Goal: Information Seeking & Learning: Learn about a topic

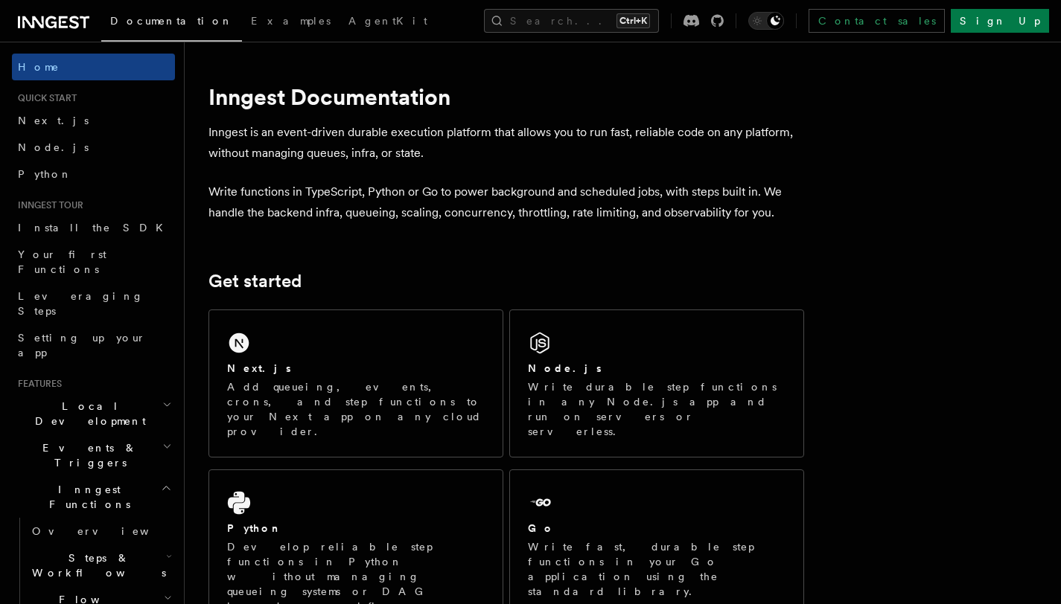
scroll to position [971, 0]
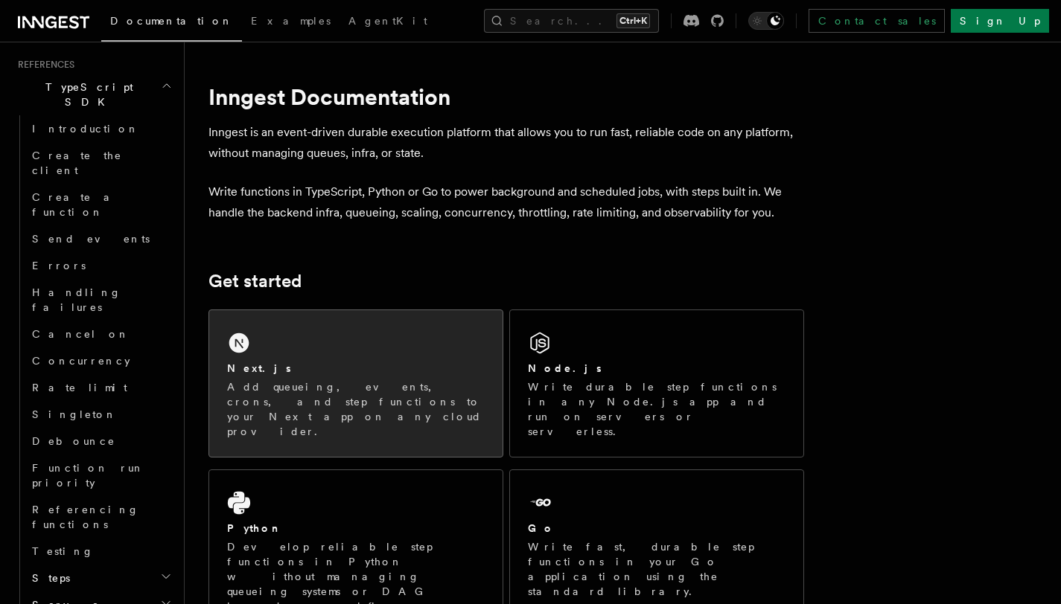
drag, startPoint x: 0, startPoint y: 0, endPoint x: 410, endPoint y: 334, distance: 529.0
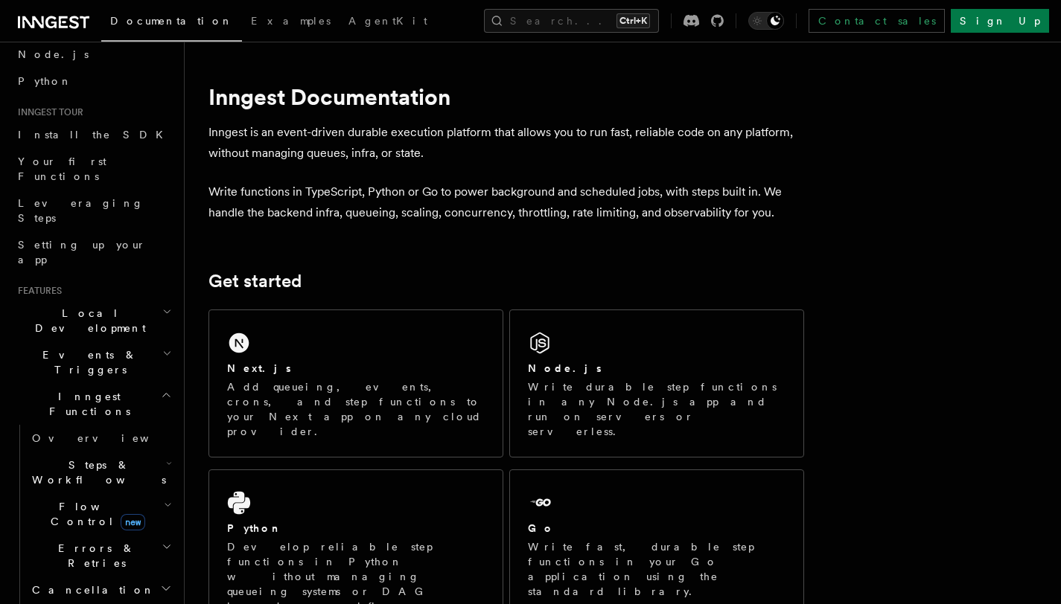
scroll to position [95, 0]
click at [146, 492] on h2 "Flow Control new" at bounding box center [100, 513] width 149 height 42
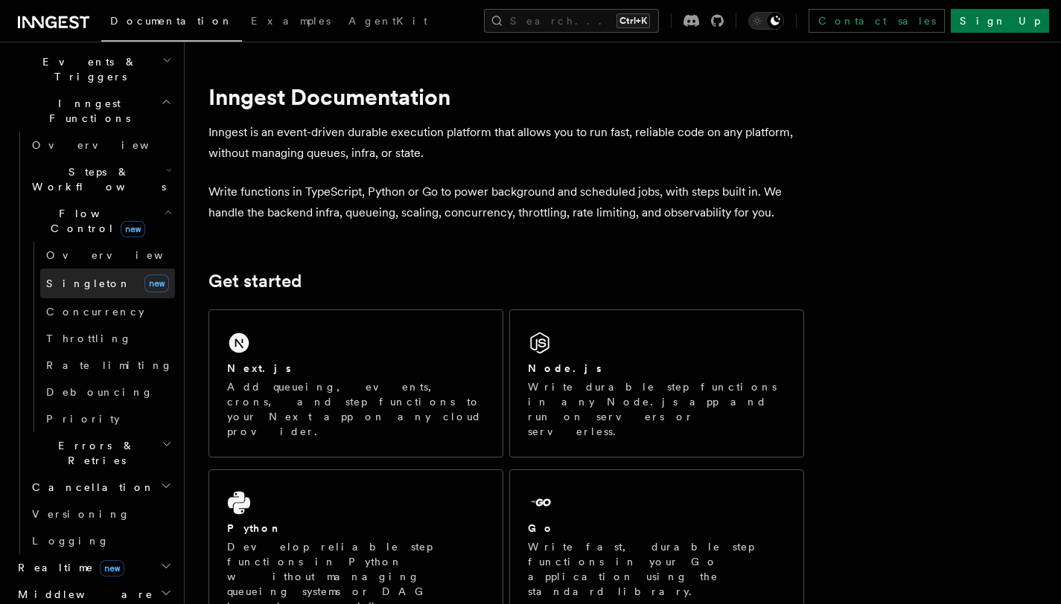
scroll to position [387, 0]
click at [129, 554] on h2 "Realtime new" at bounding box center [93, 567] width 163 height 27
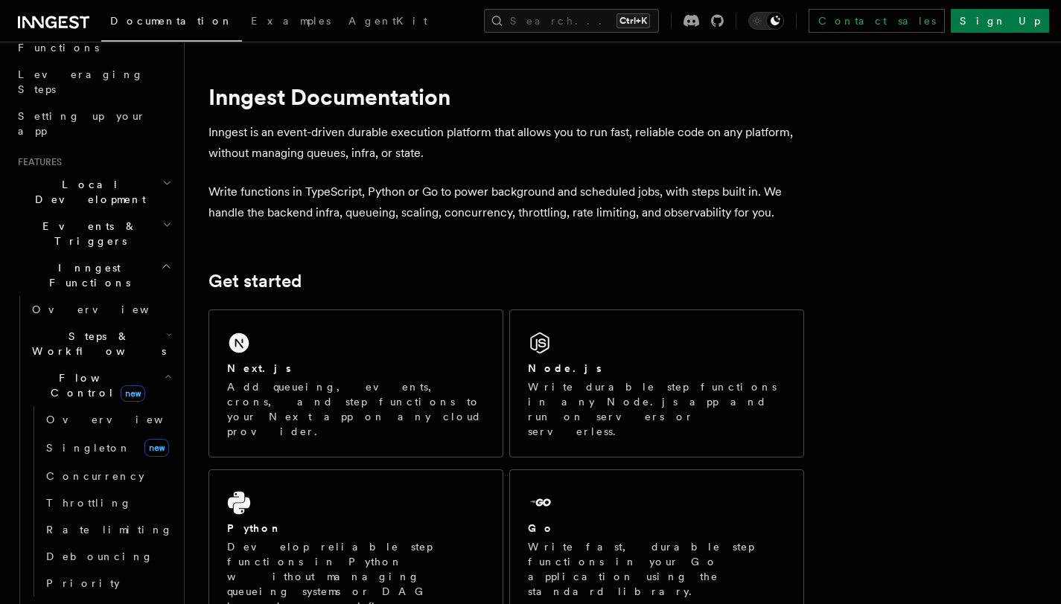
scroll to position [221, 0]
click at [109, 214] on h2 "Events & Triggers" at bounding box center [93, 235] width 163 height 42
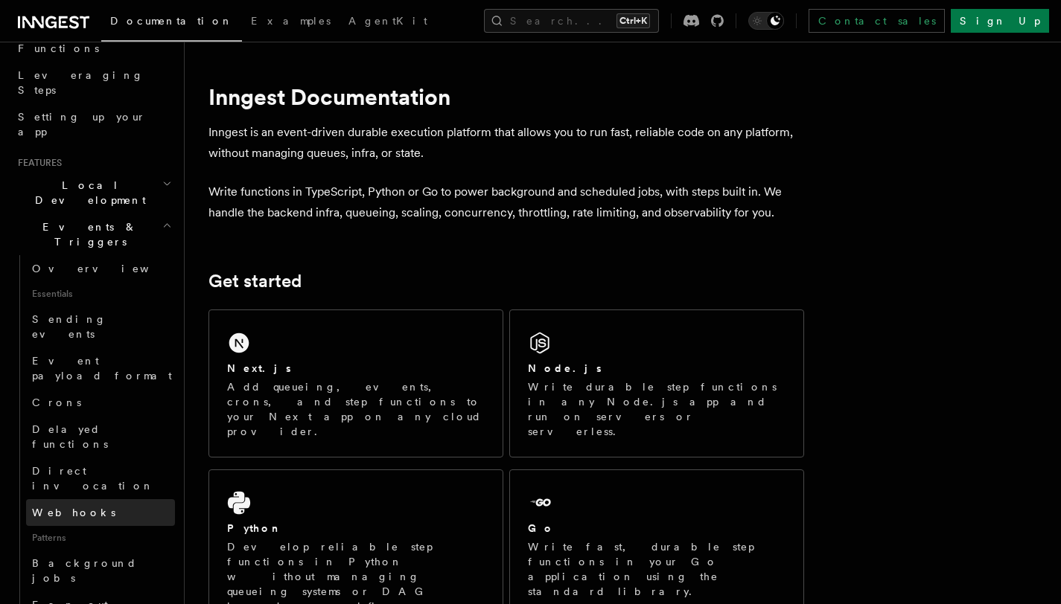
drag, startPoint x: 109, startPoint y: 175, endPoint x: 108, endPoint y: 372, distance: 197.2
click at [108, 372] on li "Events & Triggers Overview Essentials Sending events Event payload format Crons…" at bounding box center [93, 599] width 163 height 771
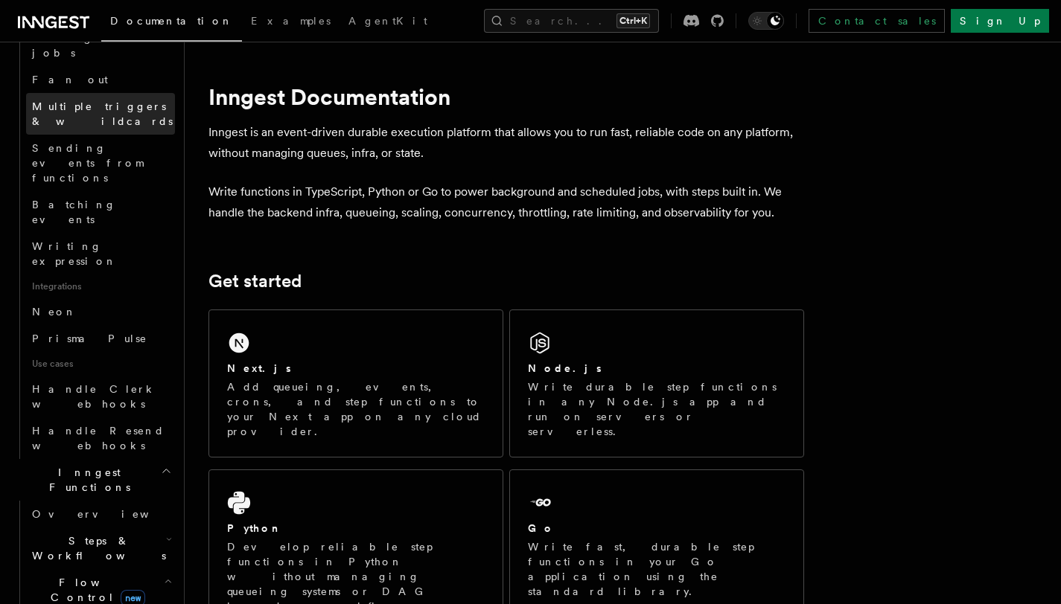
scroll to position [747, 0]
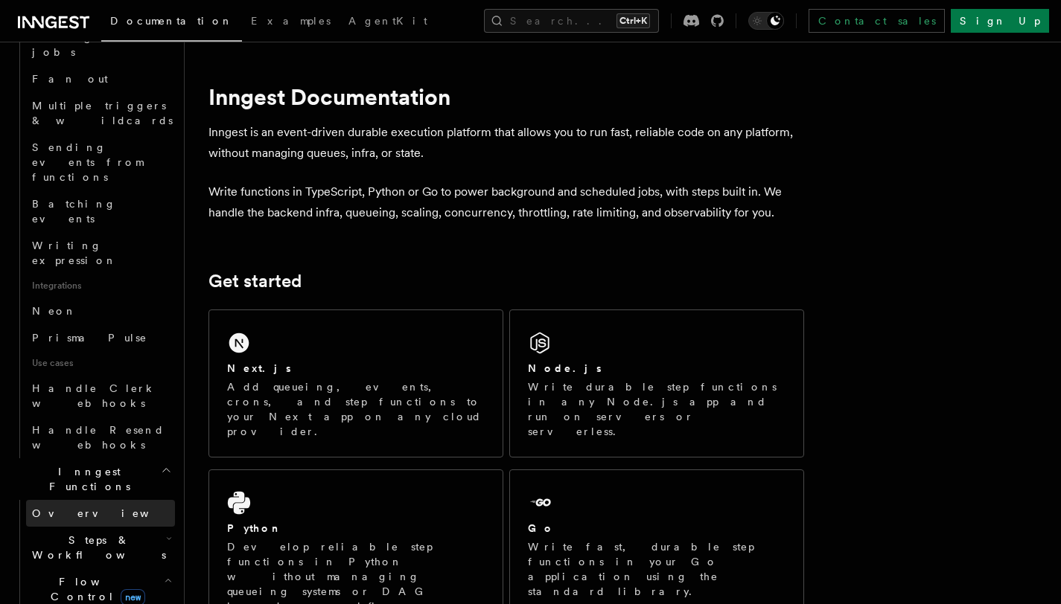
click at [130, 500] on link "Overview" at bounding box center [100, 513] width 149 height 27
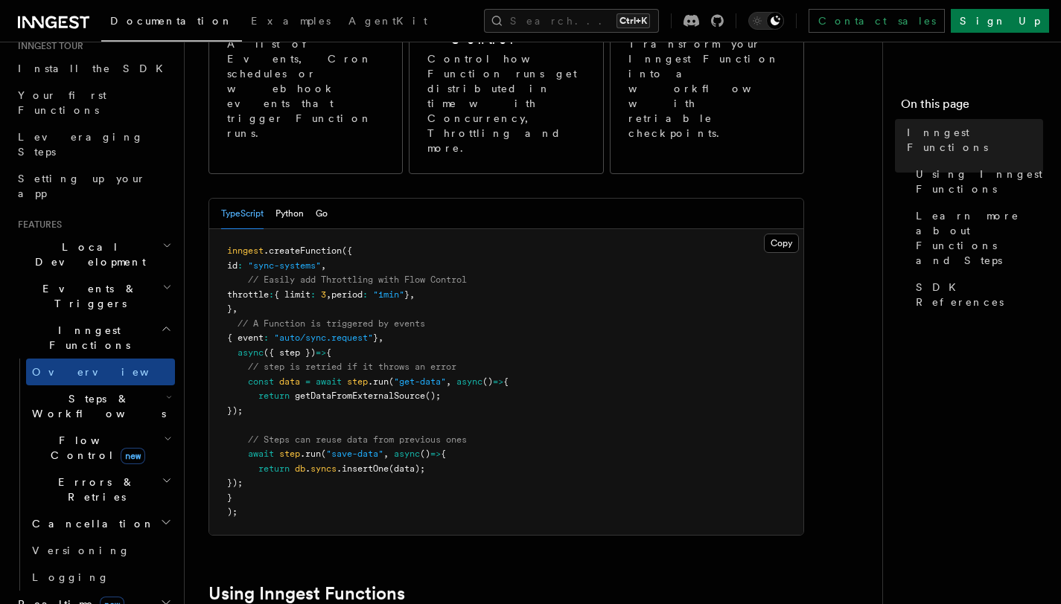
scroll to position [159, 0]
click at [144, 386] on h2 "Steps & Workflows" at bounding box center [100, 407] width 149 height 42
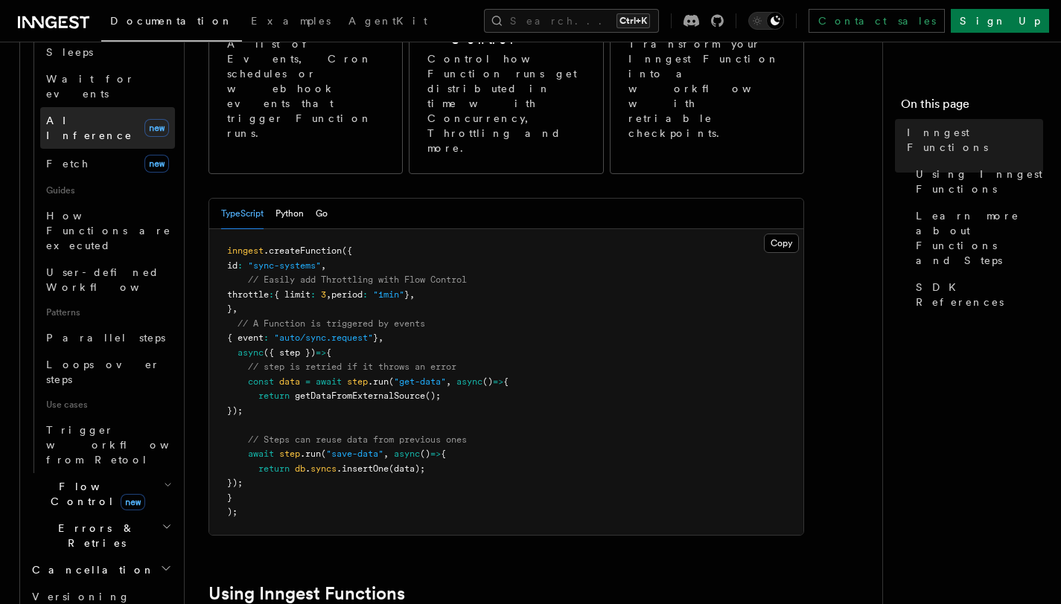
scroll to position [601, 0]
click at [121, 494] on span "new" at bounding box center [133, 502] width 25 height 16
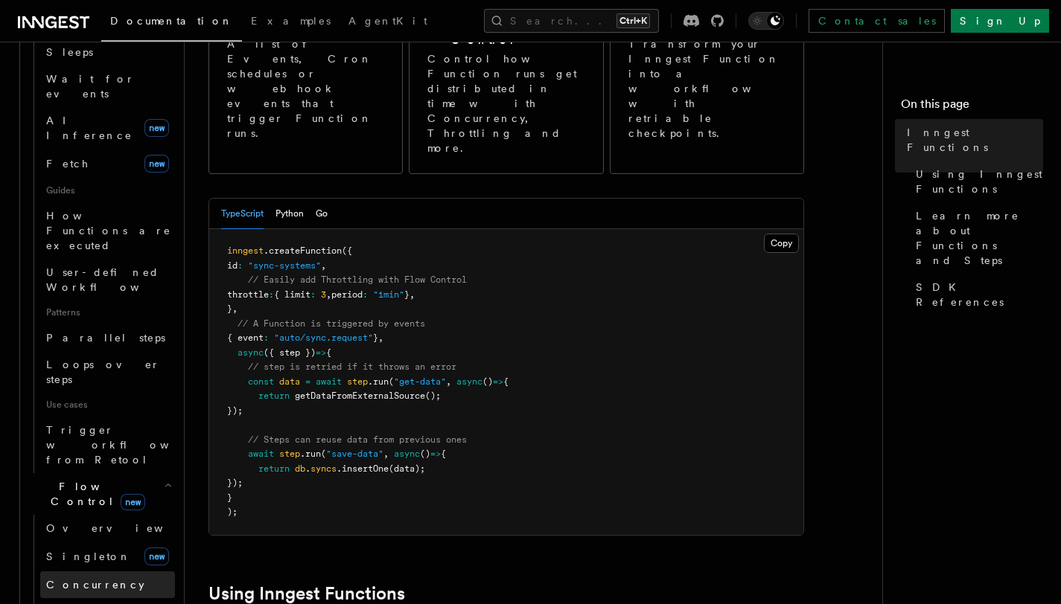
click at [97, 578] on span "Concurrency" at bounding box center [95, 585] width 98 height 15
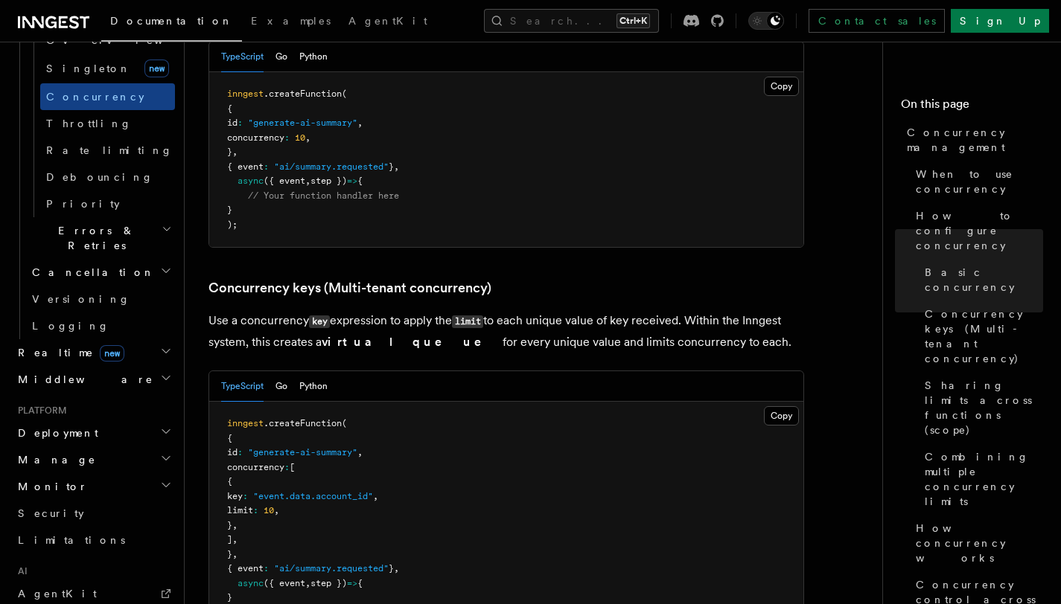
scroll to position [1193, 0]
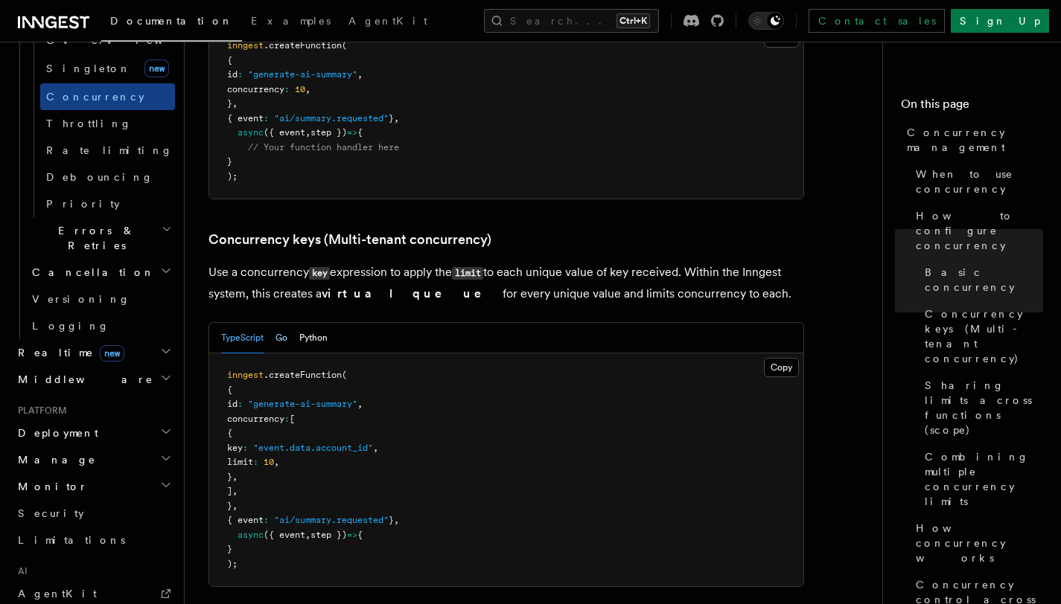
click at [282, 323] on button "Go" at bounding box center [281, 338] width 12 height 31
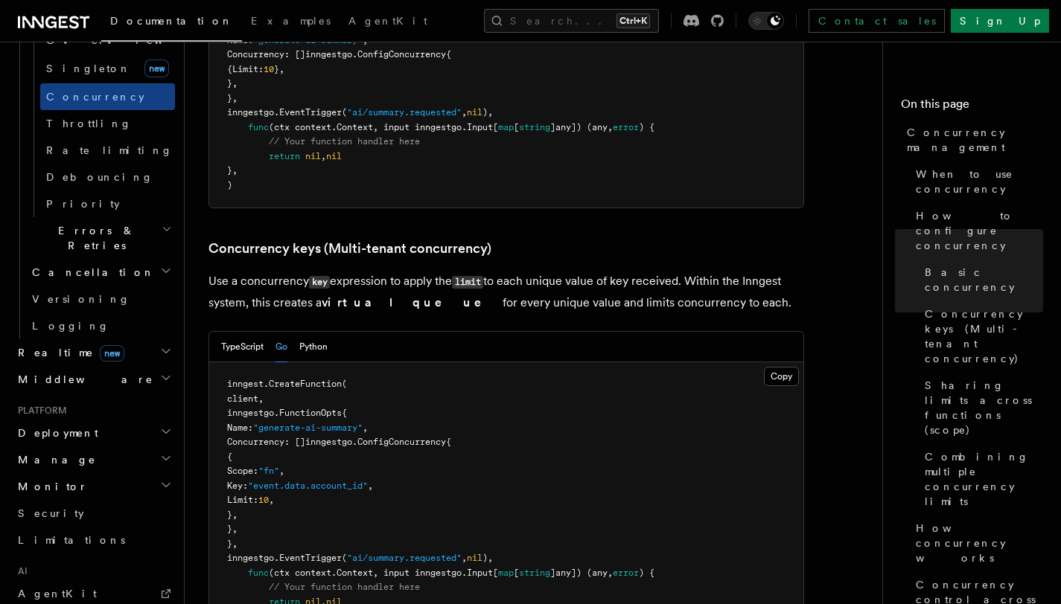
scroll to position [1251, 0]
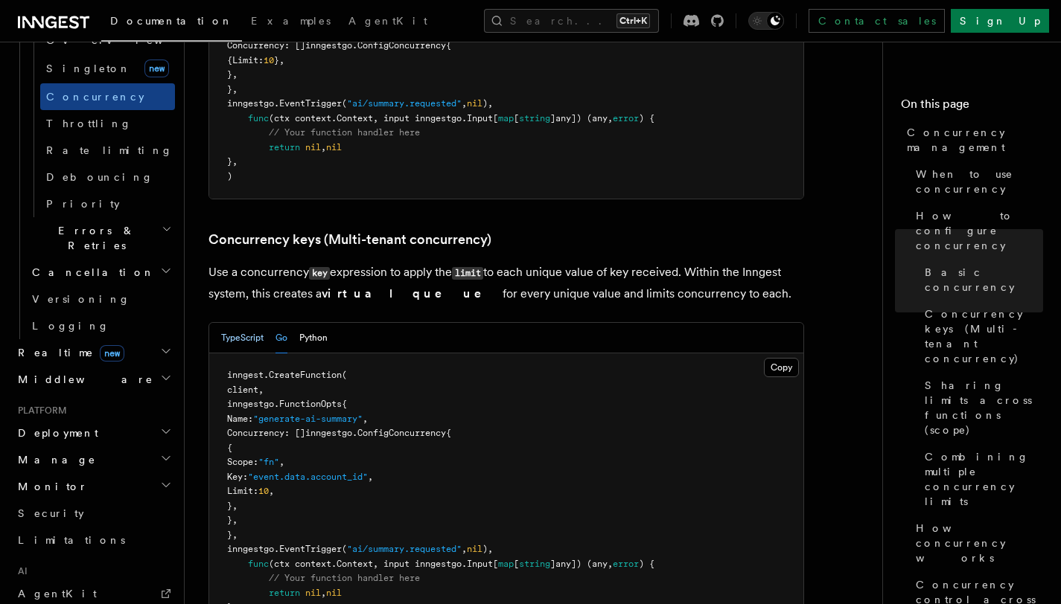
click at [252, 323] on button "TypeScript" at bounding box center [242, 338] width 42 height 31
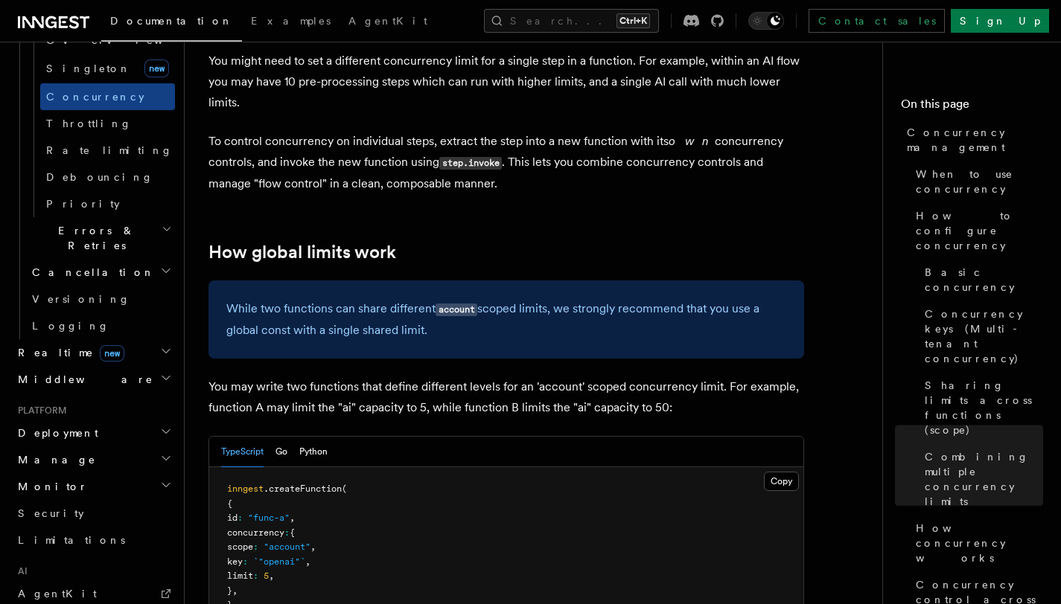
scroll to position [3924, 0]
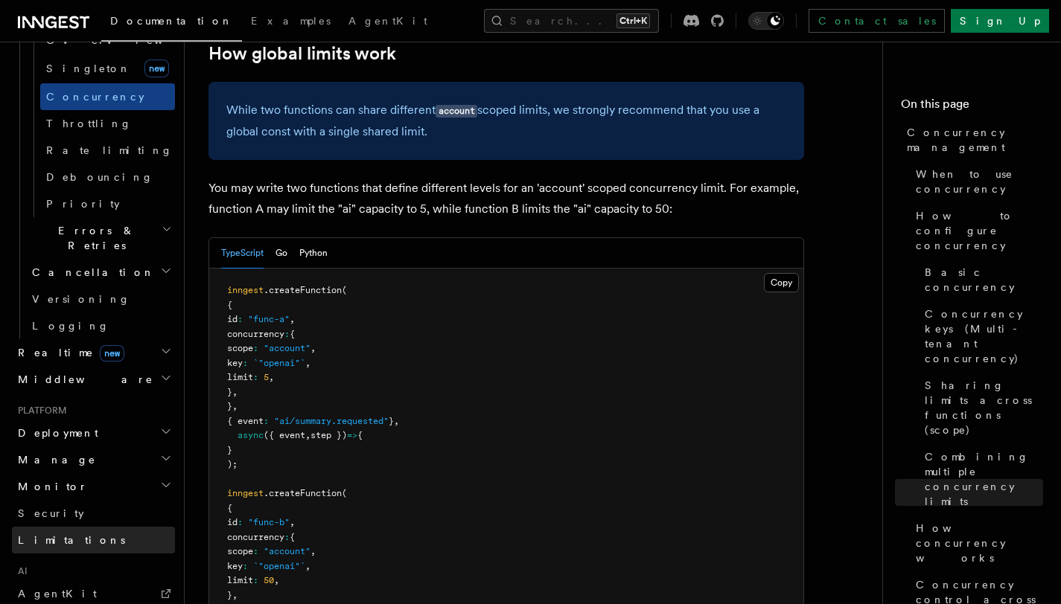
drag, startPoint x: 106, startPoint y: 400, endPoint x: 91, endPoint y: 408, distance: 16.6
click at [91, 527] on link "Limitations" at bounding box center [93, 540] width 163 height 27
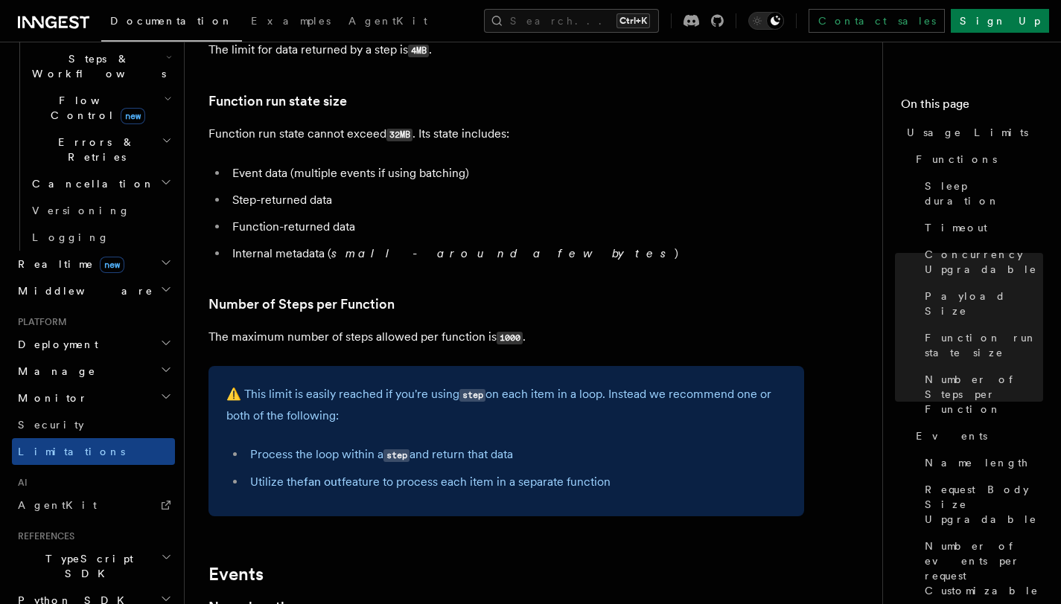
scroll to position [499, 0]
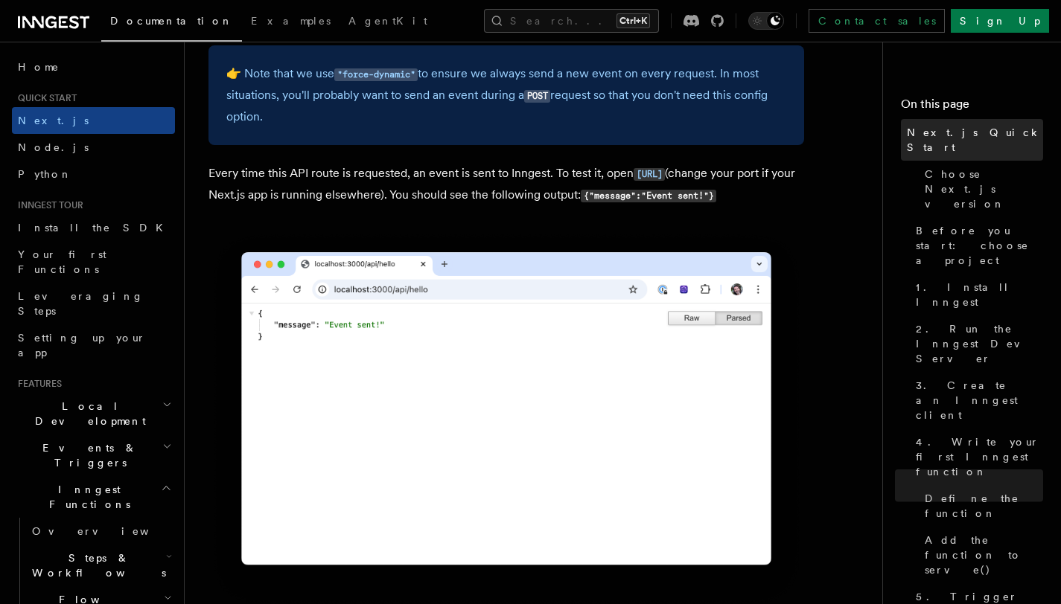
scroll to position [8367, 0]
